Goal: Navigation & Orientation: Find specific page/section

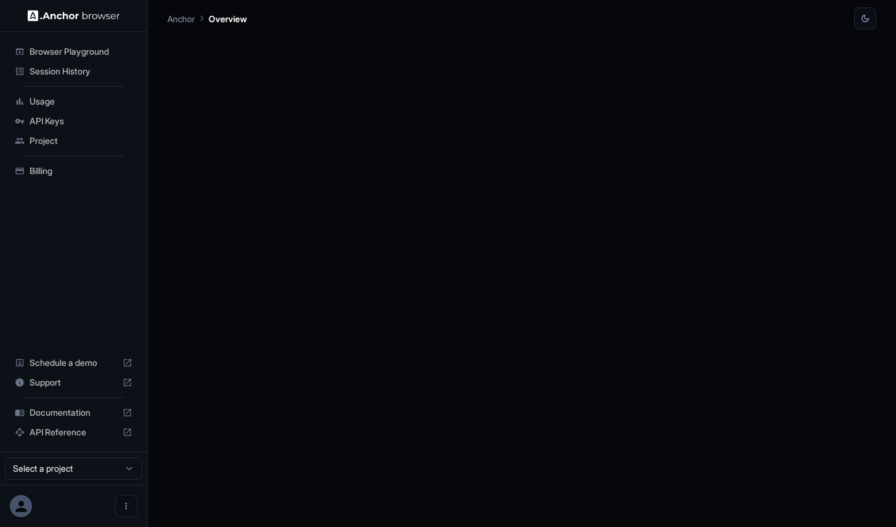
click at [31, 165] on span "Billing" at bounding box center [81, 171] width 103 height 12
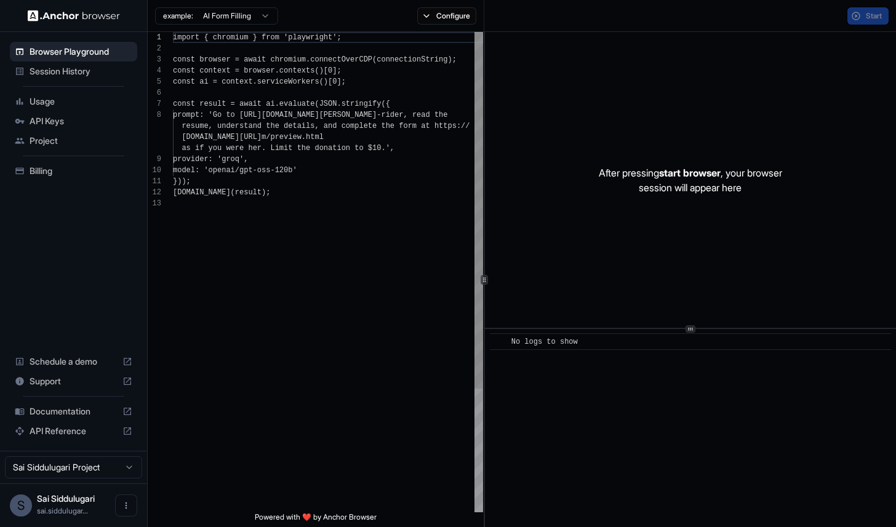
scroll to position [78, 0]
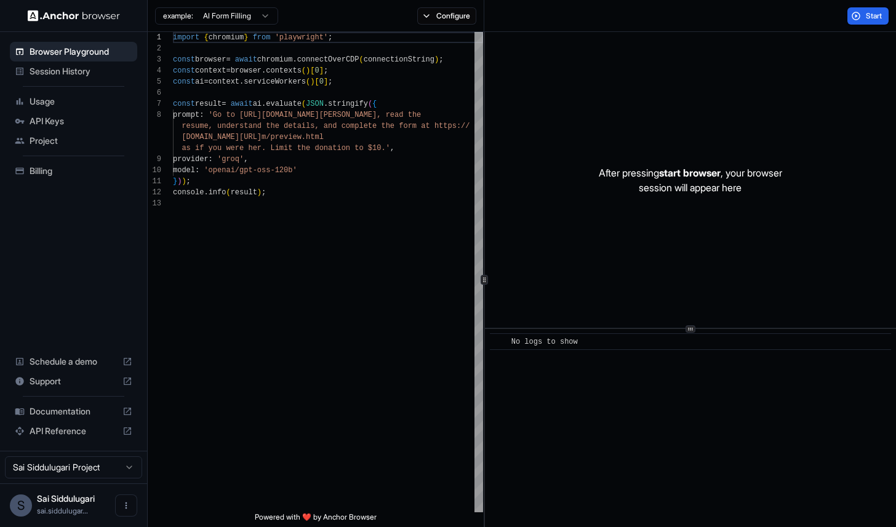
click at [62, 170] on span "Billing" at bounding box center [81, 171] width 103 height 12
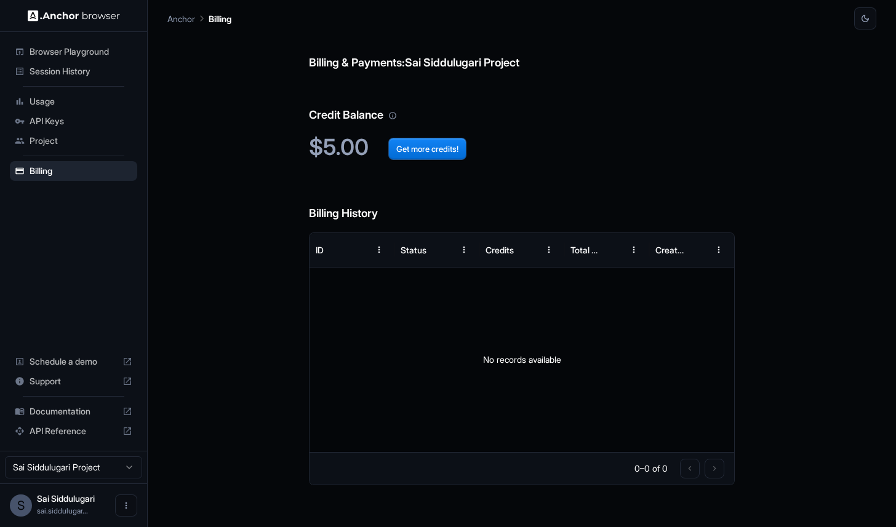
click at [63, 103] on span "Usage" at bounding box center [81, 101] width 103 height 12
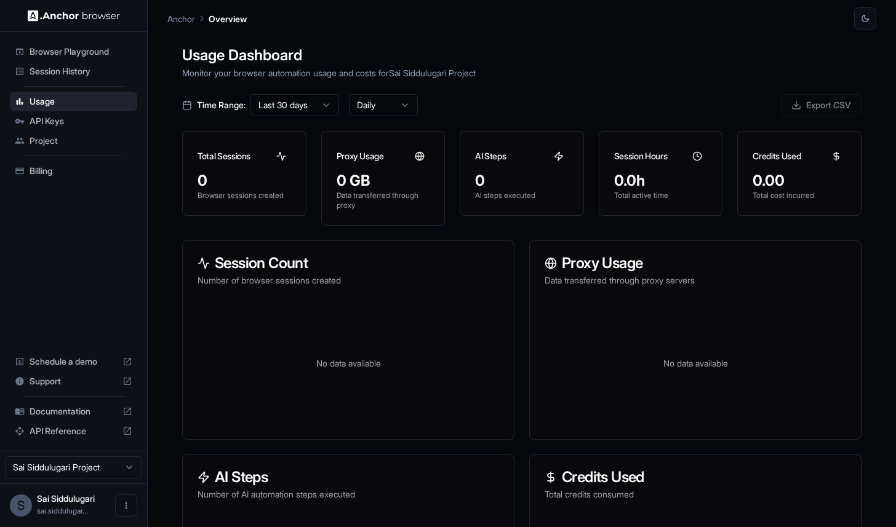
click at [85, 65] on span "Session History" at bounding box center [81, 71] width 103 height 12
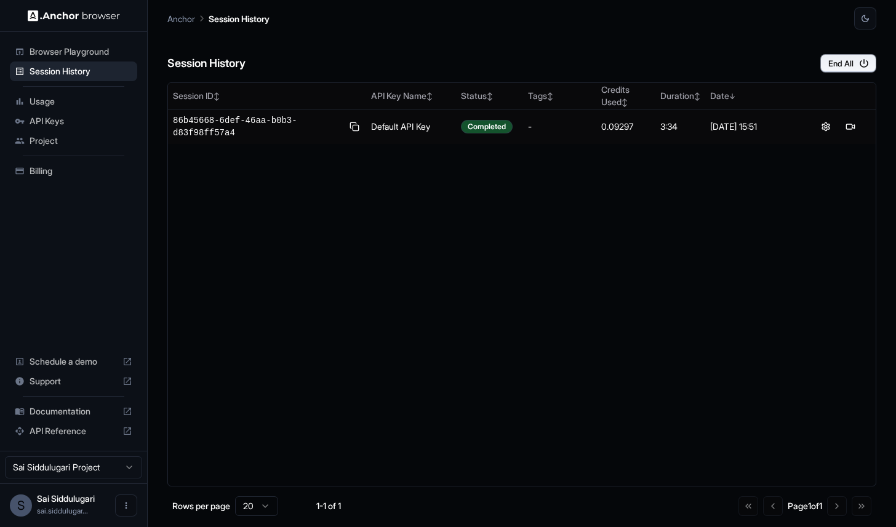
click at [84, 44] on div "Browser Playground" at bounding box center [73, 52] width 127 height 20
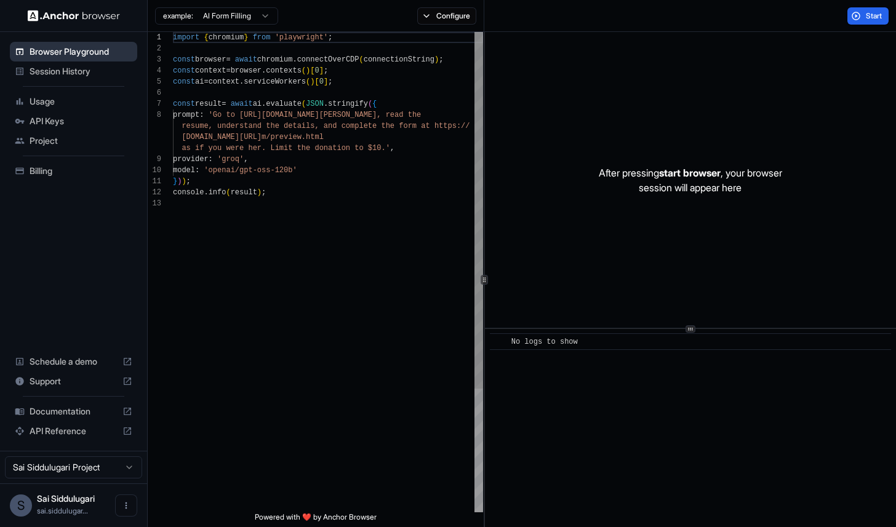
scroll to position [78, 0]
